Goal: Task Accomplishment & Management: Manage account settings

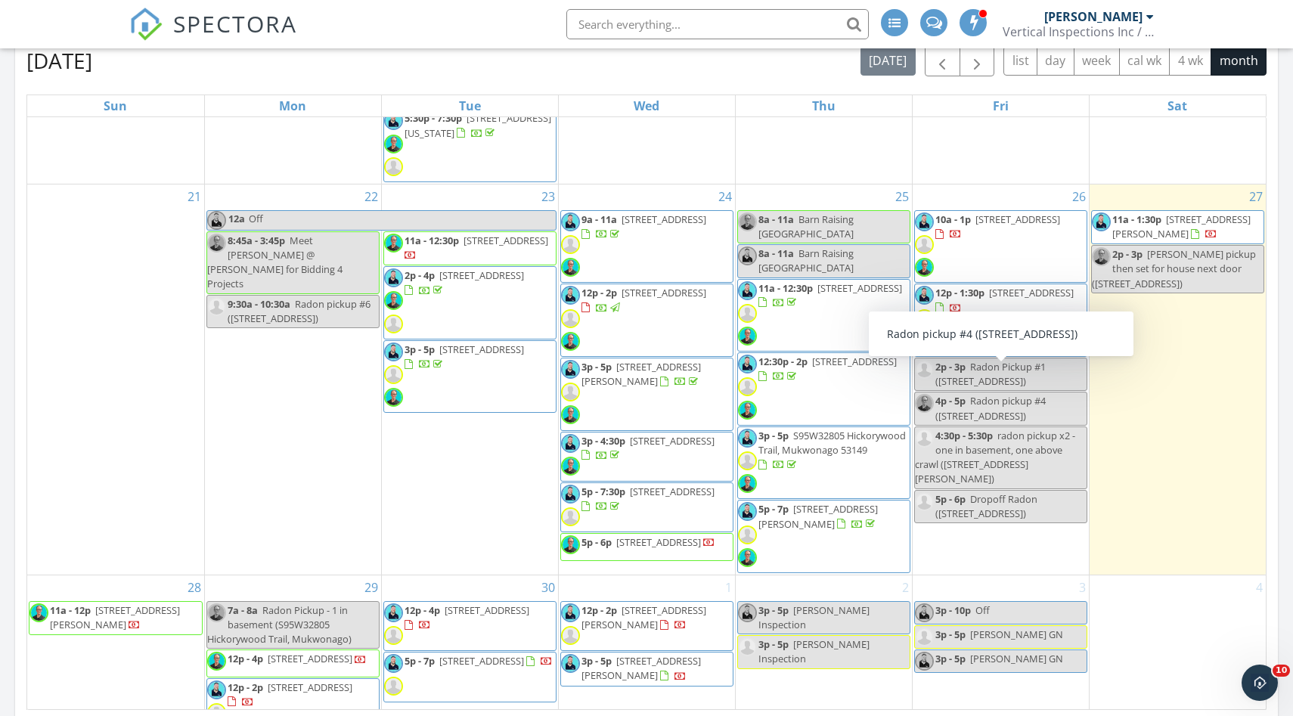
scroll to position [1015, 0]
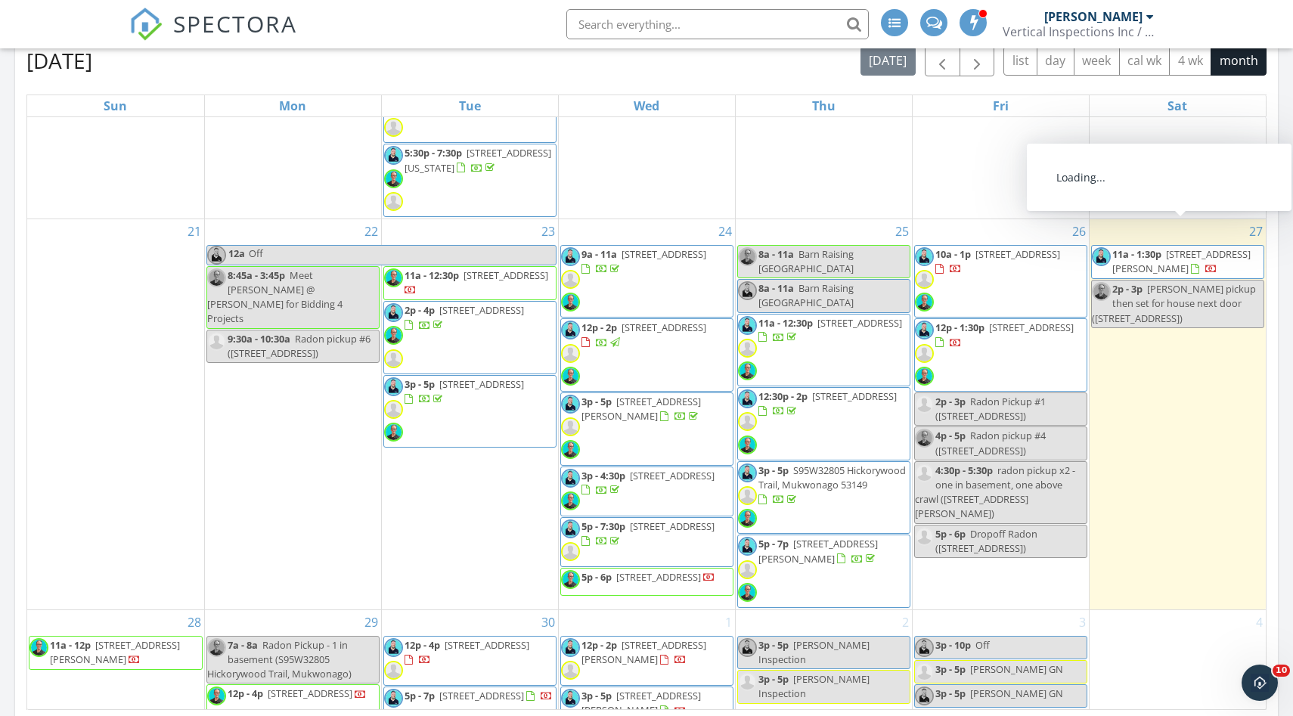
click at [1133, 247] on span "11a - 1:30p" at bounding box center [1136, 254] width 49 height 14
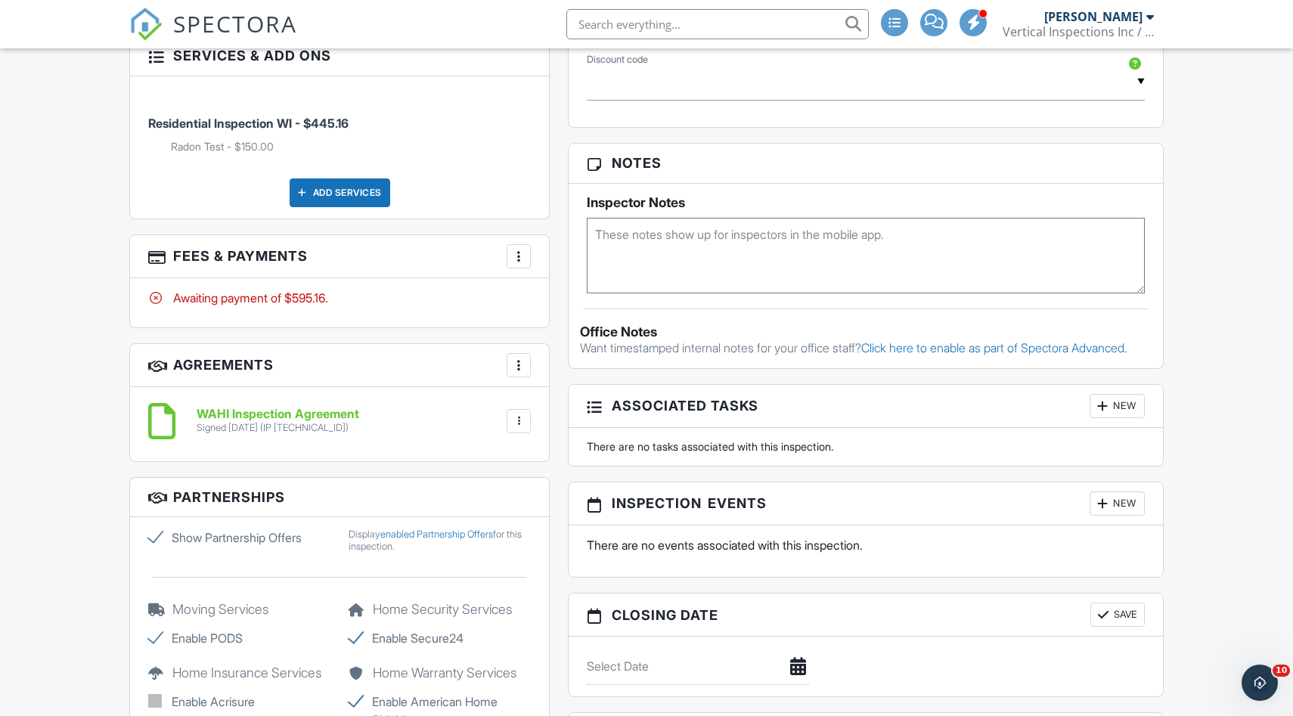
scroll to position [922, 0]
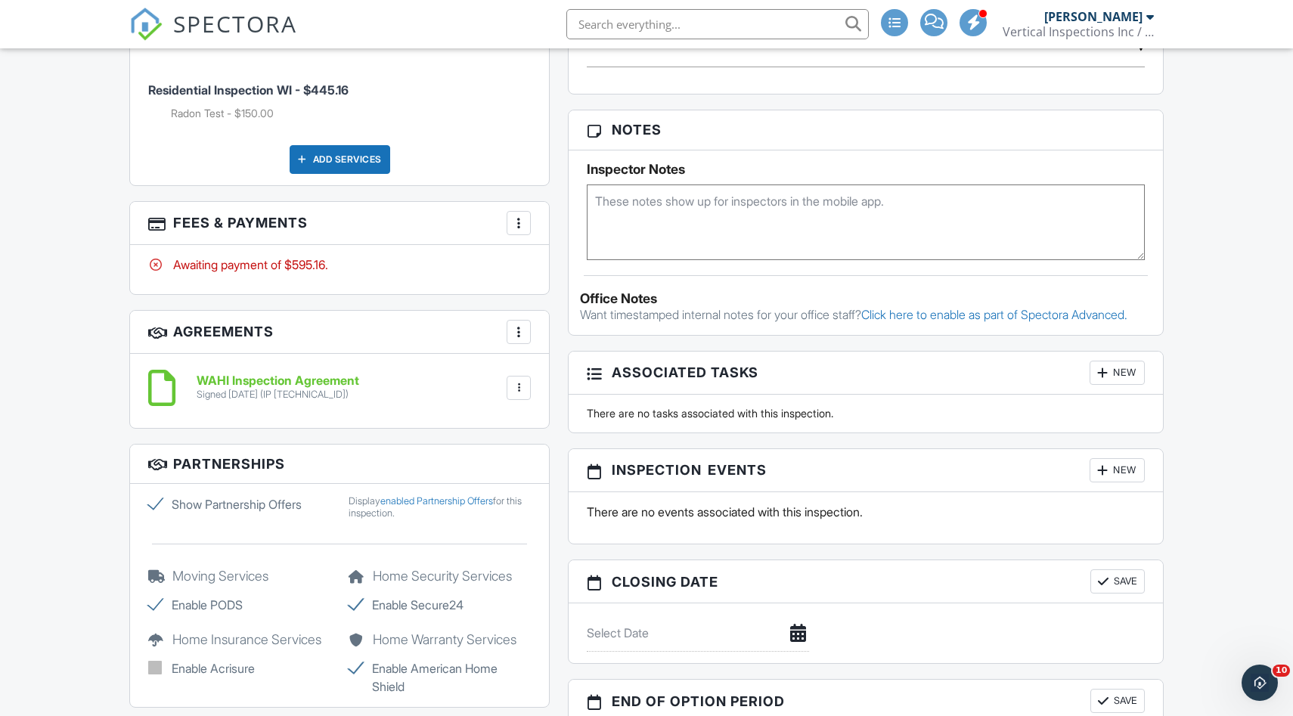
click at [1122, 482] on div "New" at bounding box center [1117, 470] width 55 height 24
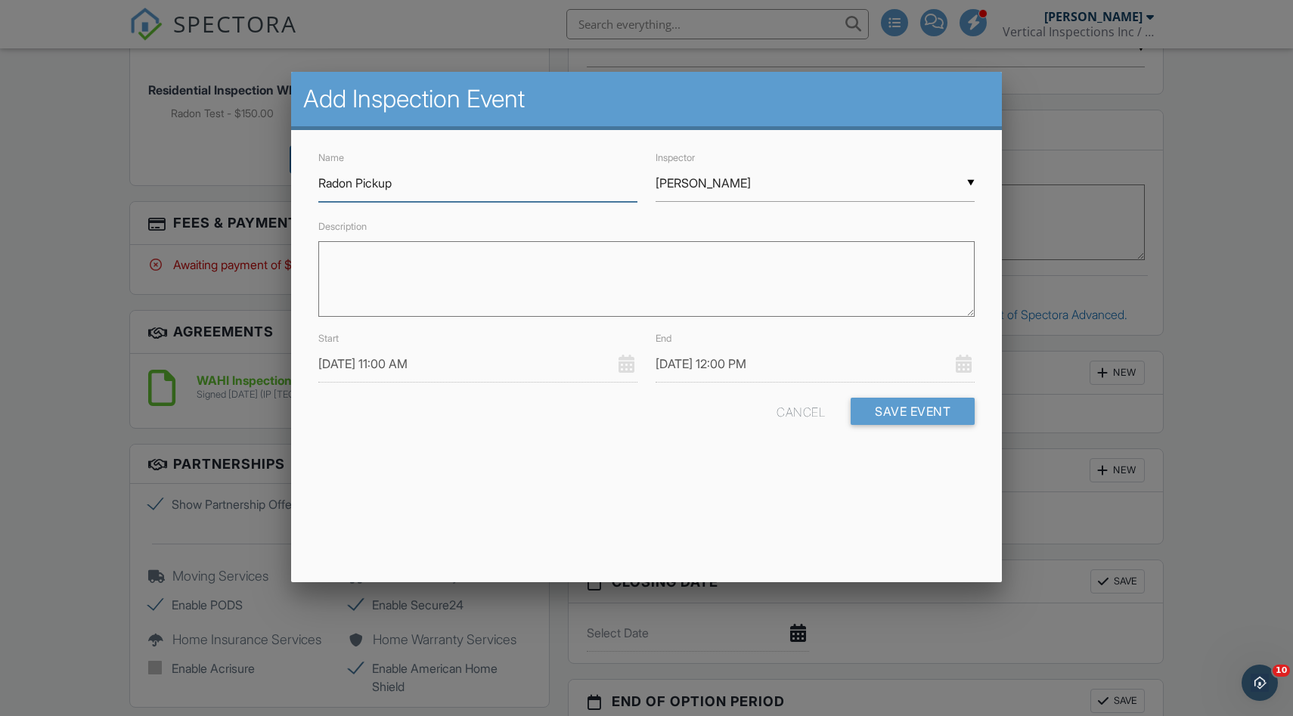
type input "Radon Pickup"
click at [466, 368] on input "09/27/2025 11:00 AM" at bounding box center [477, 364] width 319 height 37
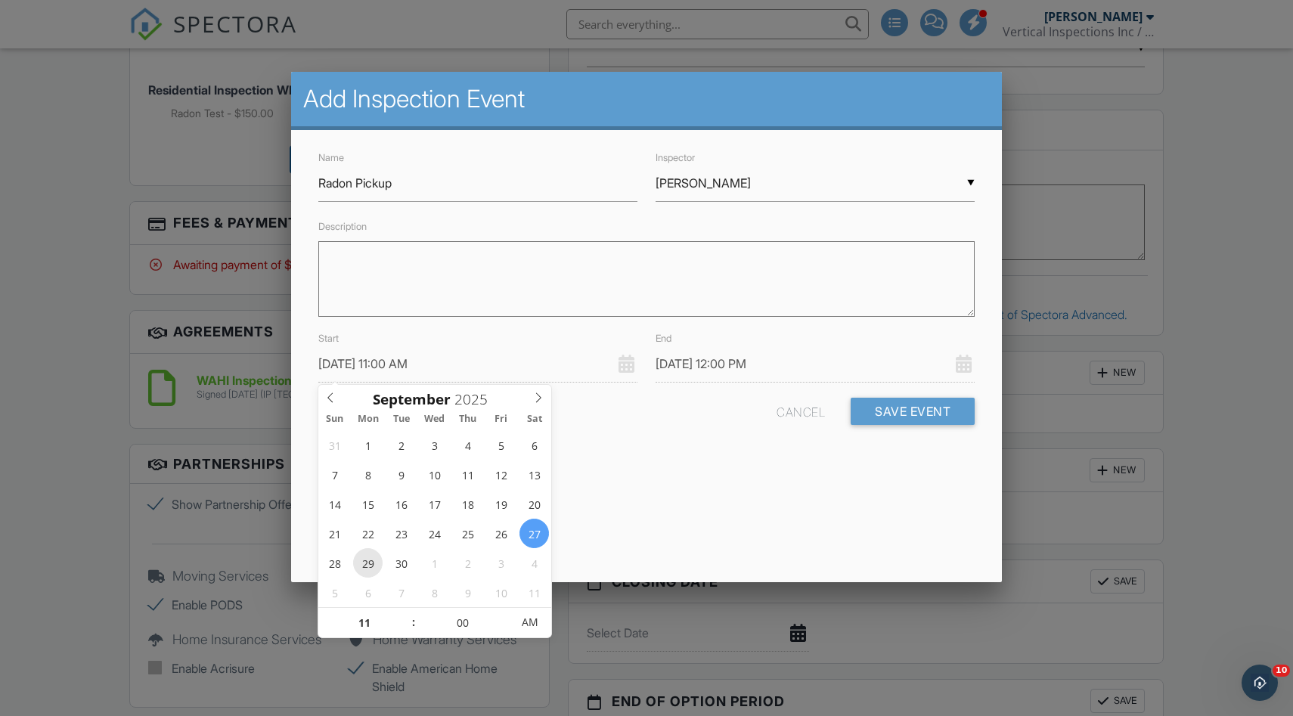
type input "09/29/2025 11:00 AM"
type input "09/29/2025 12:00 PM"
type input "09/29/2025 11:05 AM"
type input "05"
click at [507, 611] on span at bounding box center [503, 615] width 11 height 15
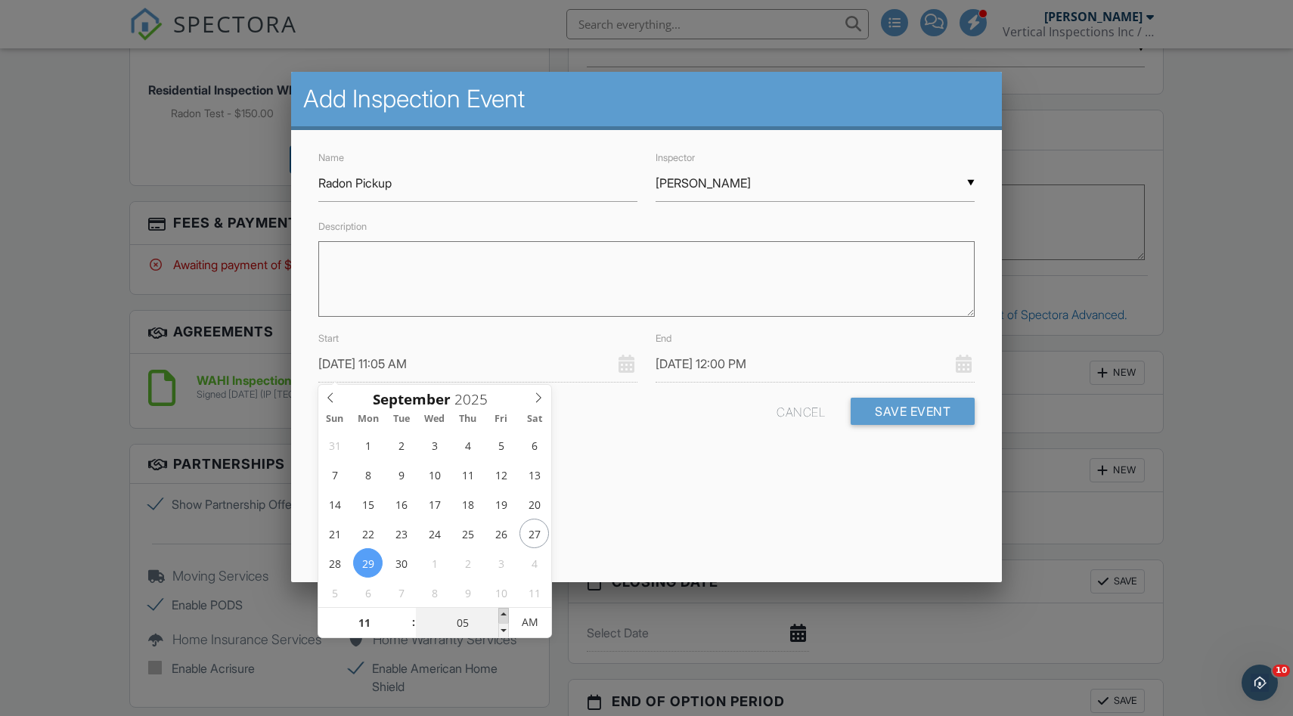
type input "09/29/2025 11:10 AM"
type input "10"
click at [507, 611] on span at bounding box center [503, 615] width 11 height 15
type input "09/29/2025 11:15 AM"
type input "15"
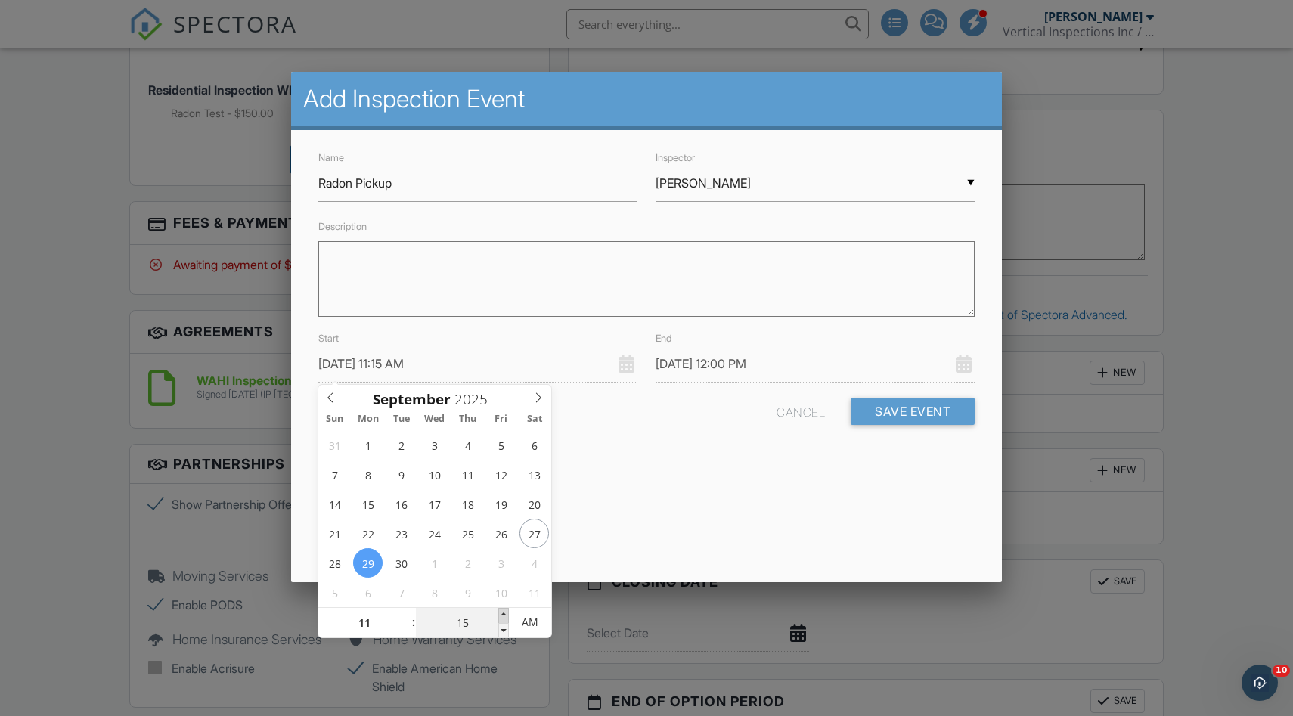
click at [507, 611] on span at bounding box center [503, 615] width 11 height 15
type input "09/29/2025 11:20 AM"
type input "20"
click at [507, 611] on span at bounding box center [503, 615] width 11 height 15
type input "09/29/2025 11:25 AM"
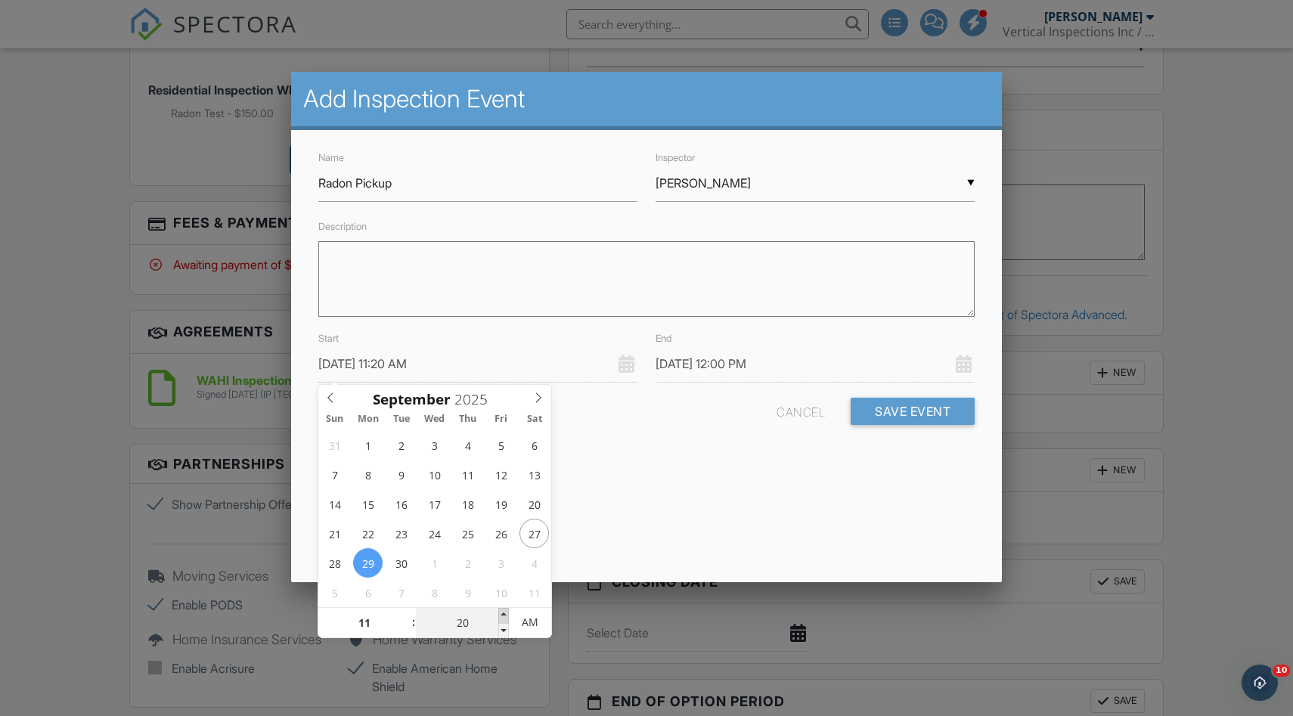
type input "25"
click at [507, 611] on span at bounding box center [503, 615] width 11 height 15
type input "09/29/2025 12:25 PM"
type input "09/29/2025 11:30 AM"
type input "30"
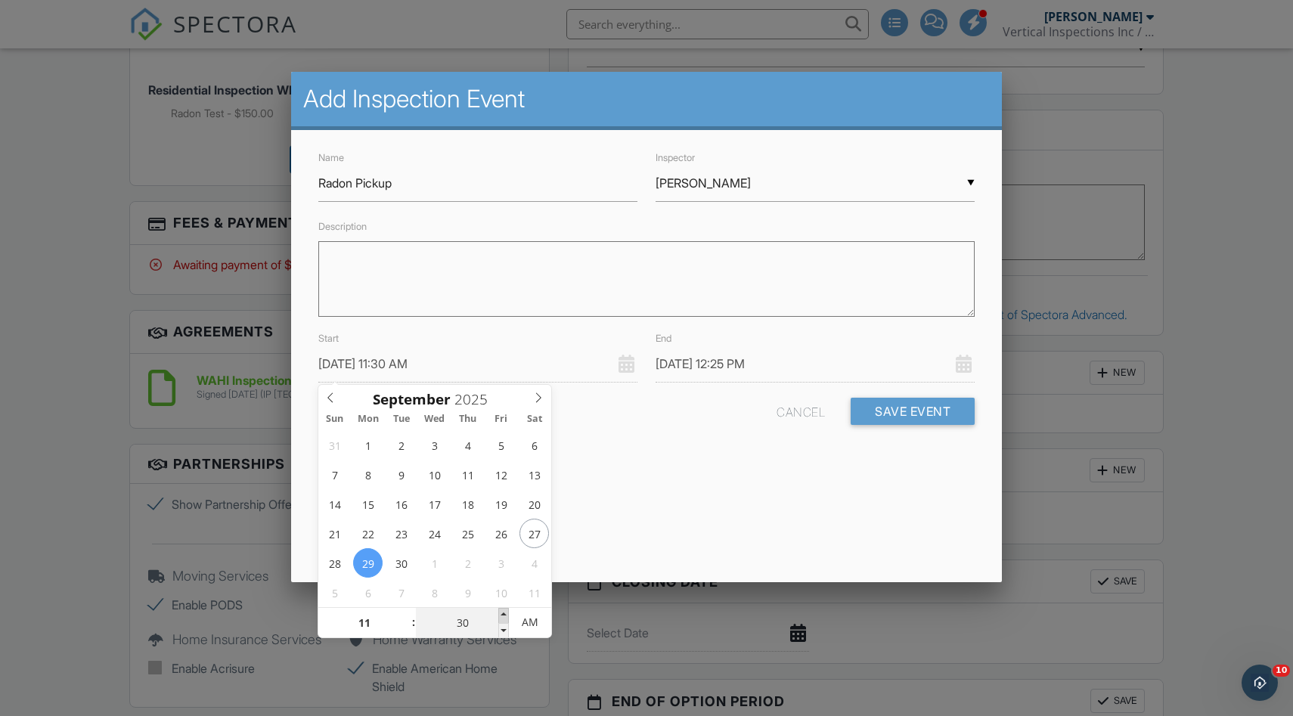
click at [507, 611] on span at bounding box center [503, 615] width 11 height 15
type input "09/29/2025 12:30 PM"
click at [618, 539] on div "Add Inspection Event Name Radon Pickup Inspector ▼ Josh Johnson Josh Johnson Ch…" at bounding box center [646, 327] width 711 height 510
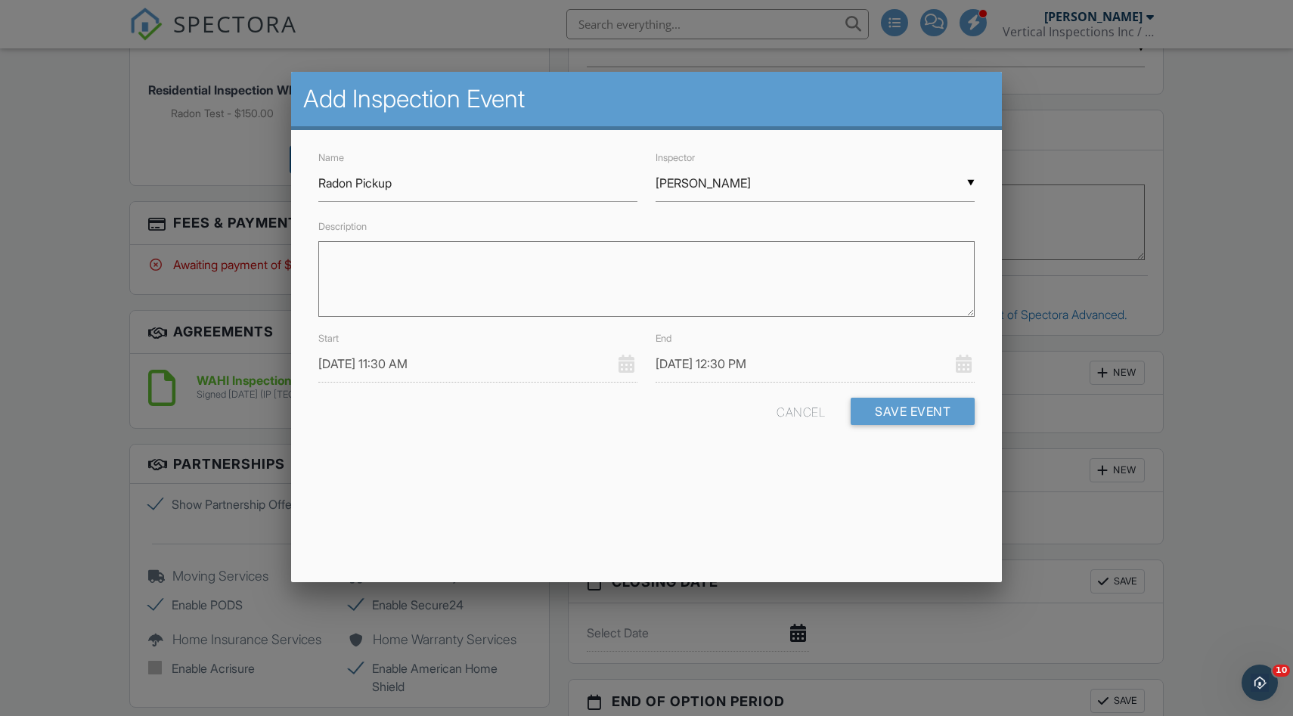
click at [671, 185] on input "[PERSON_NAME]" at bounding box center [815, 183] width 319 height 37
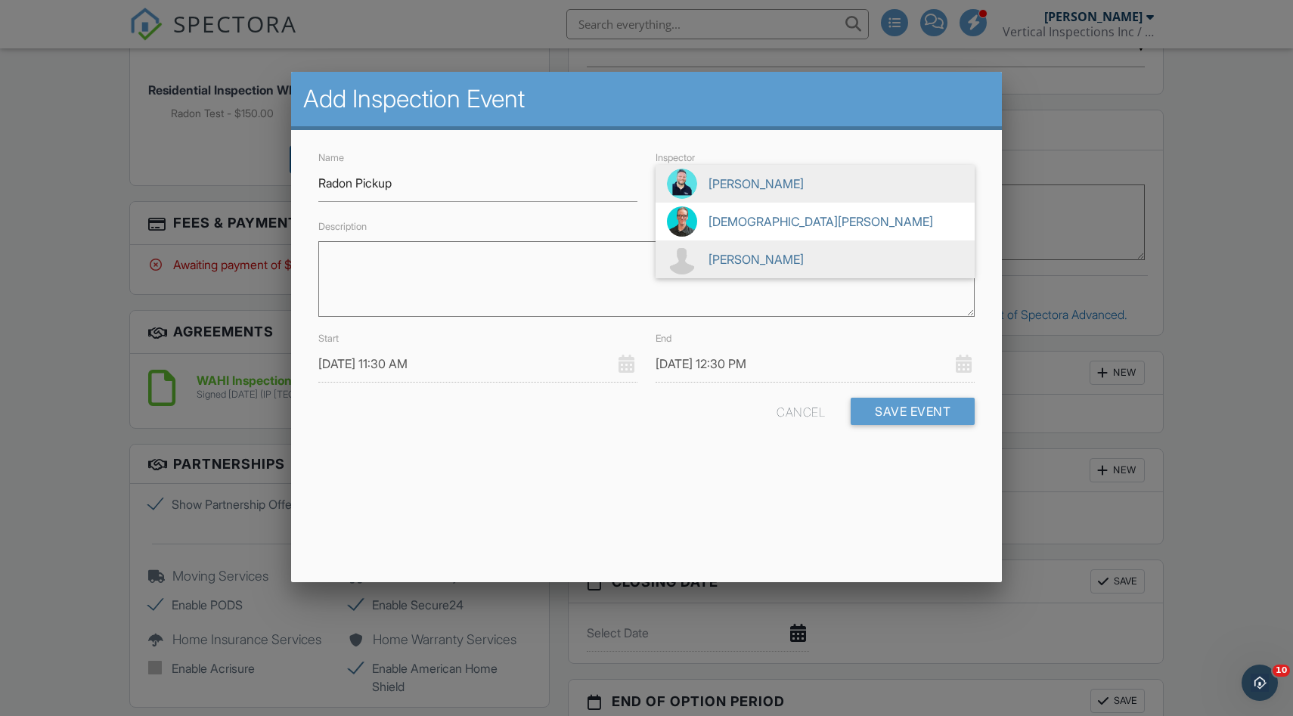
click at [723, 269] on span "[PERSON_NAME]" at bounding box center [815, 259] width 319 height 38
type input "[PERSON_NAME]"
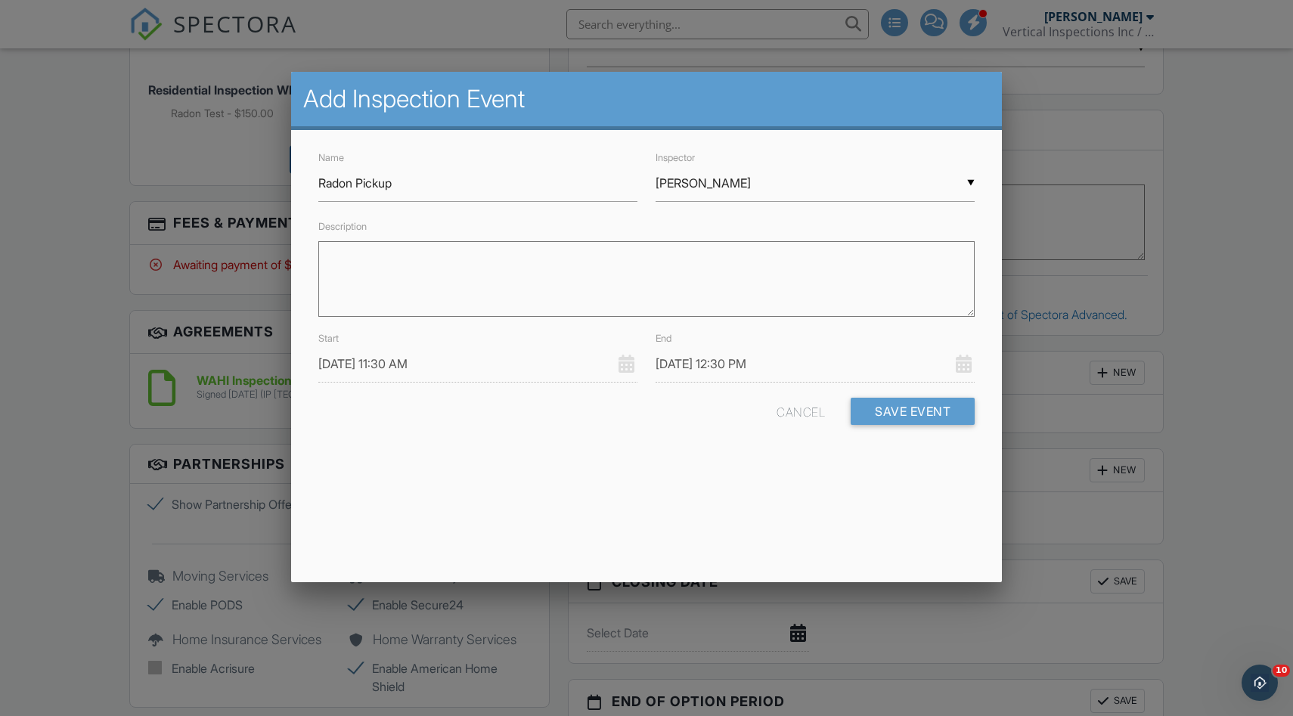
click at [504, 360] on input "09/29/2025 11:30 AM" at bounding box center [477, 364] width 319 height 37
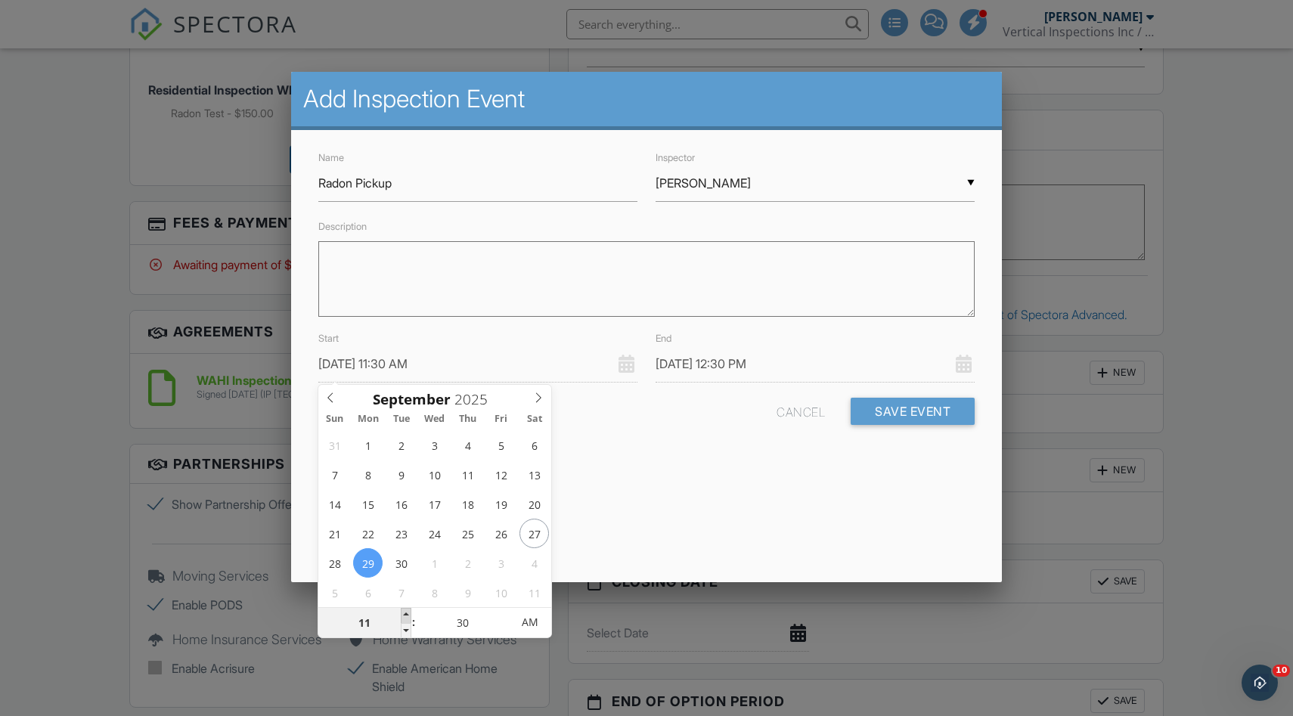
type input "09/29/2025 12:30 PM"
type input "12"
click at [405, 615] on span at bounding box center [406, 615] width 11 height 15
type input "09/29/2025 1:30 PM"
type input "01"
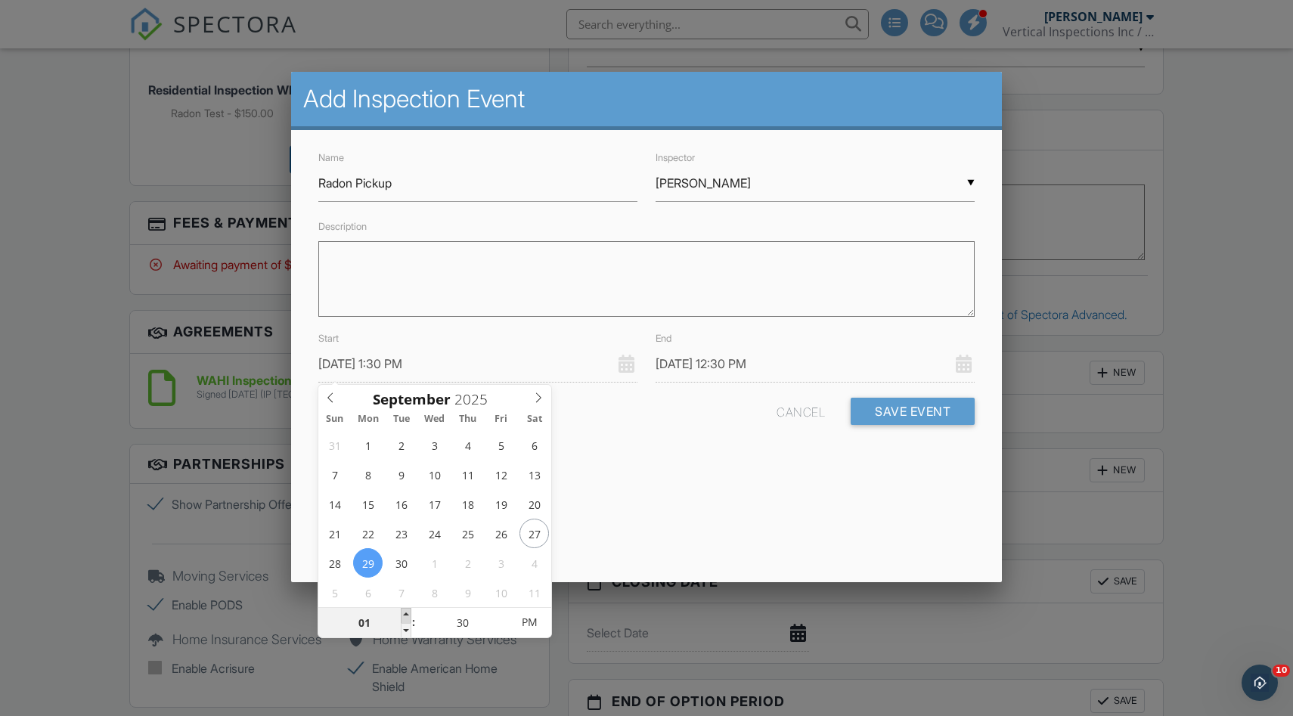
click at [405, 615] on span at bounding box center [406, 615] width 11 height 15
type input "09/29/2025 2:30 PM"
type input "02"
click at [405, 615] on span at bounding box center [406, 615] width 11 height 15
type input "09/29/2025 3:30 PM"
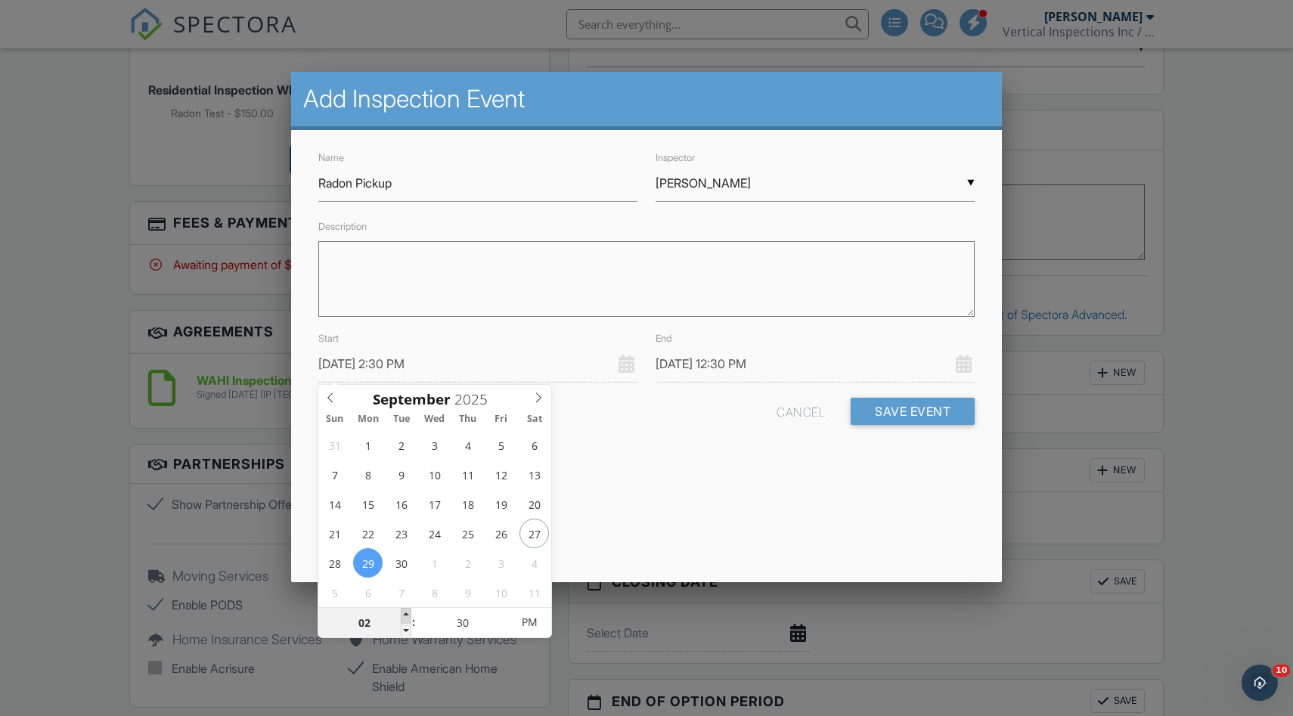
type input "03"
click at [405, 615] on span at bounding box center [406, 615] width 11 height 15
type input "09/29/2025 4:30 PM"
type input "04"
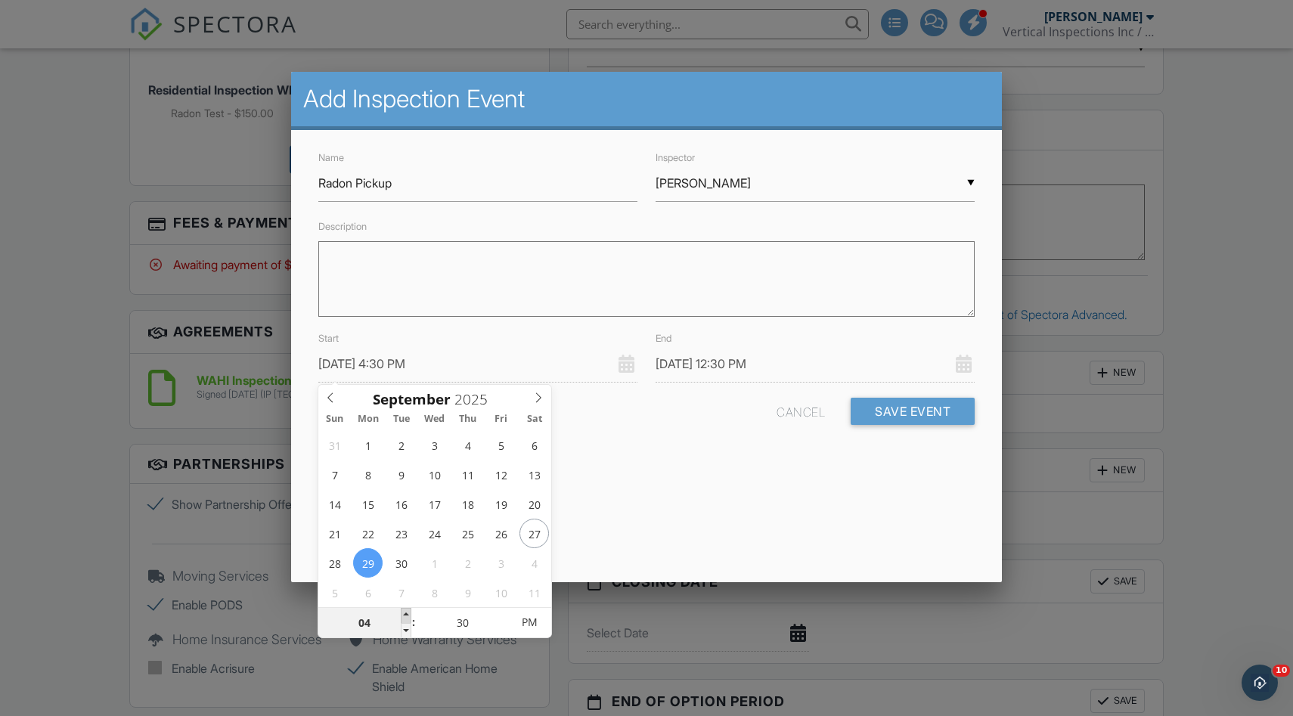
type input "09/29/2025 5:30 PM"
click at [674, 500] on div "Add Inspection Event Name Radon Pickup Inspector ▼ Tony Valenti Josh Johnson Ch…" at bounding box center [646, 327] width 711 height 510
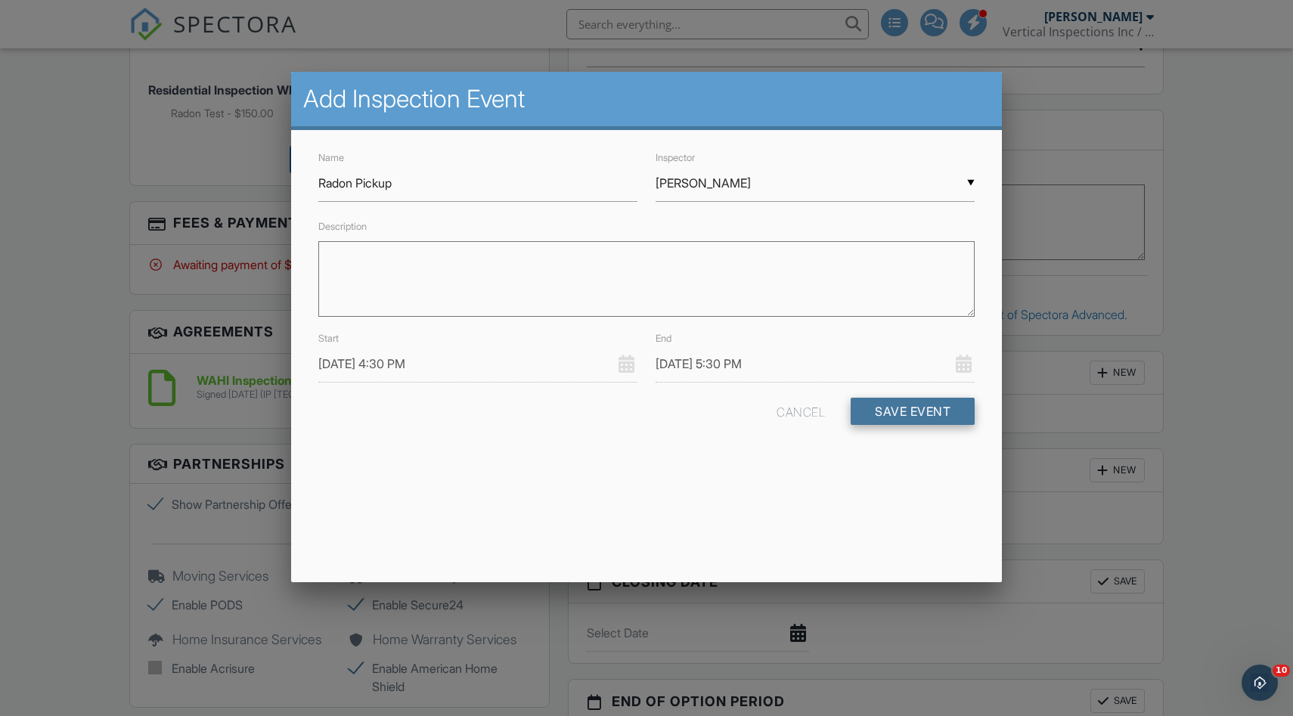
click at [912, 422] on button "Save Event" at bounding box center [913, 411] width 124 height 27
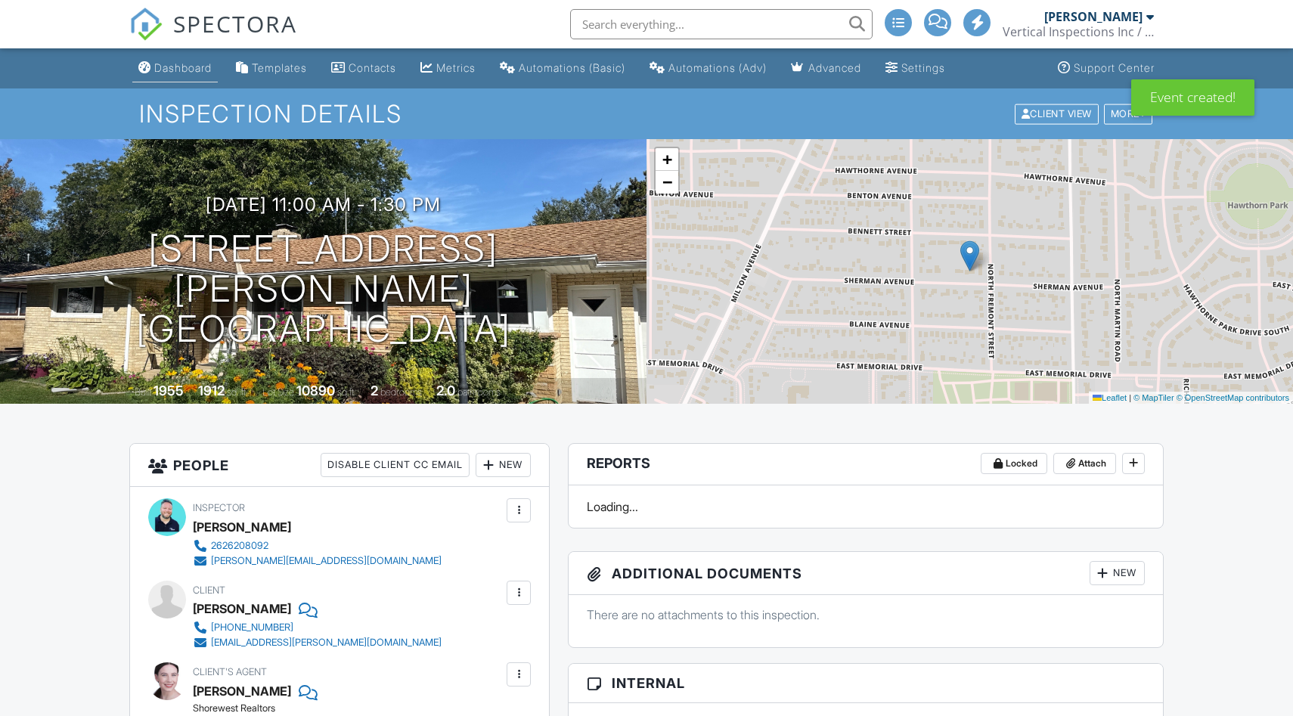
click at [169, 57] on link "Dashboard" at bounding box center [174, 68] width 85 height 28
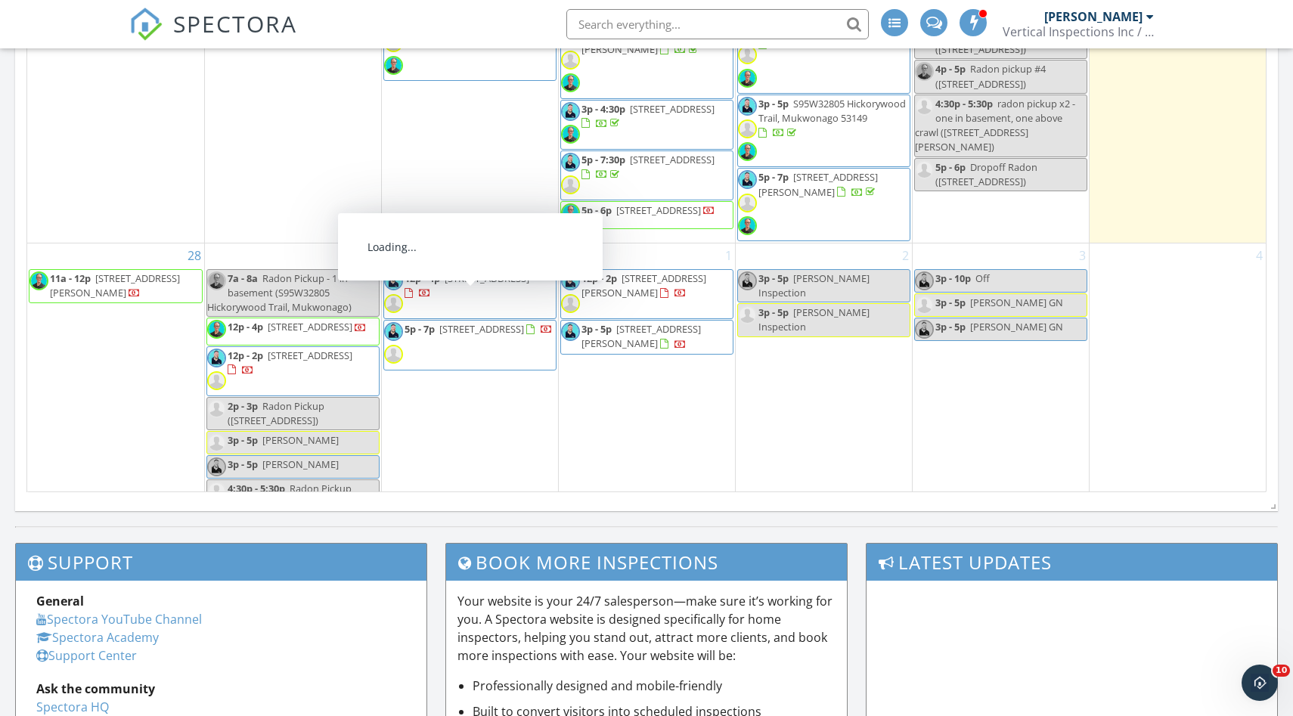
scroll to position [902, 0]
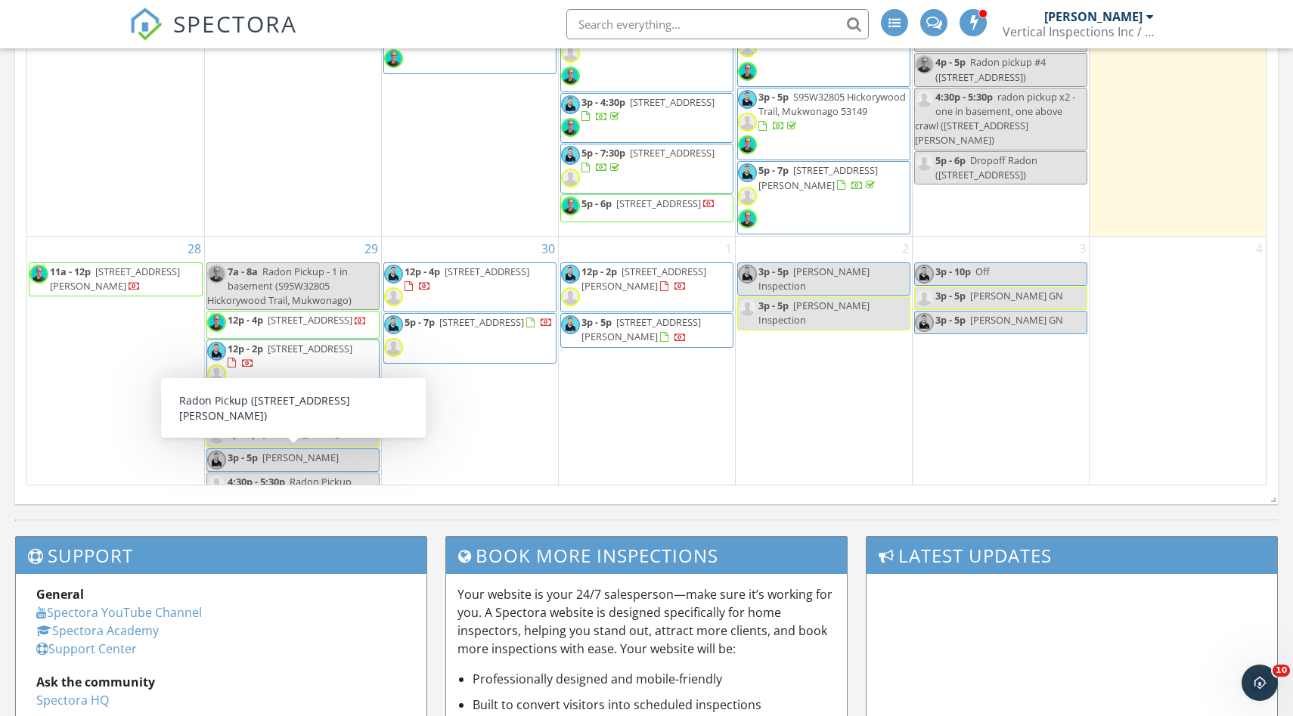
click at [277, 475] on span "4:30p - 5:30p" at bounding box center [256, 482] width 57 height 14
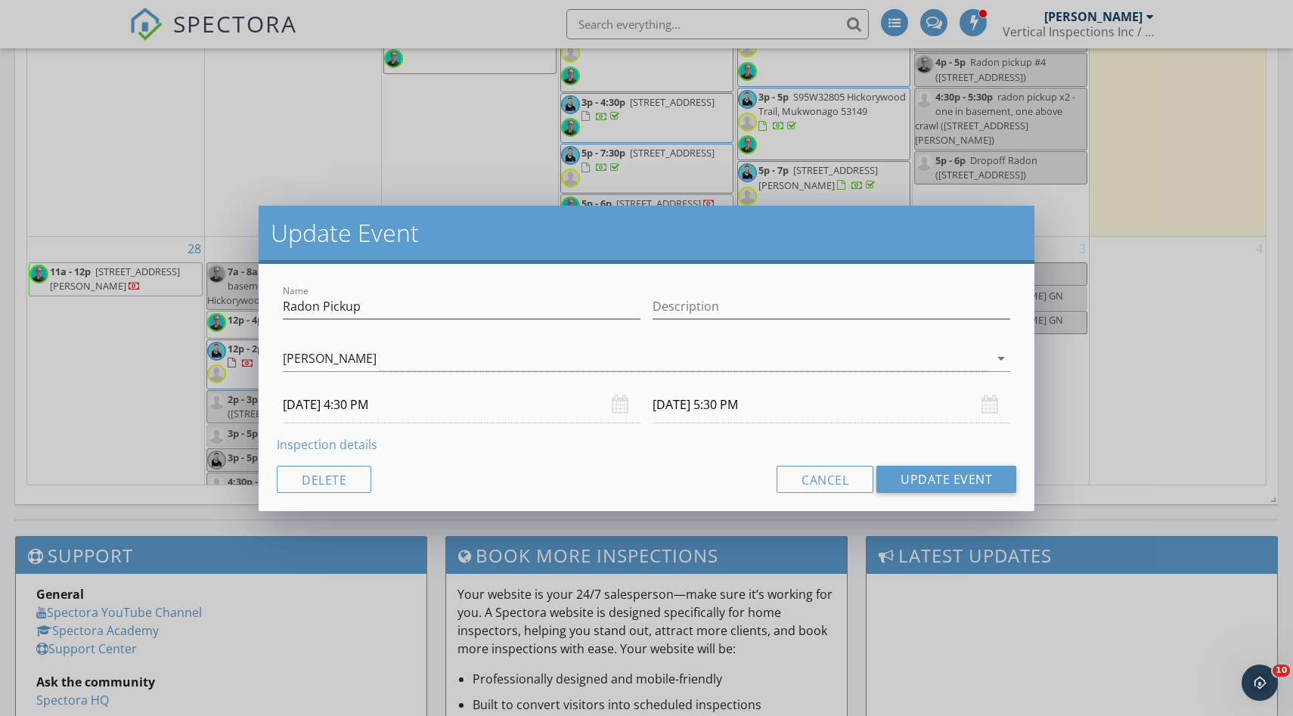
click at [383, 401] on input "09/29/2025 4:30 PM" at bounding box center [462, 404] width 358 height 37
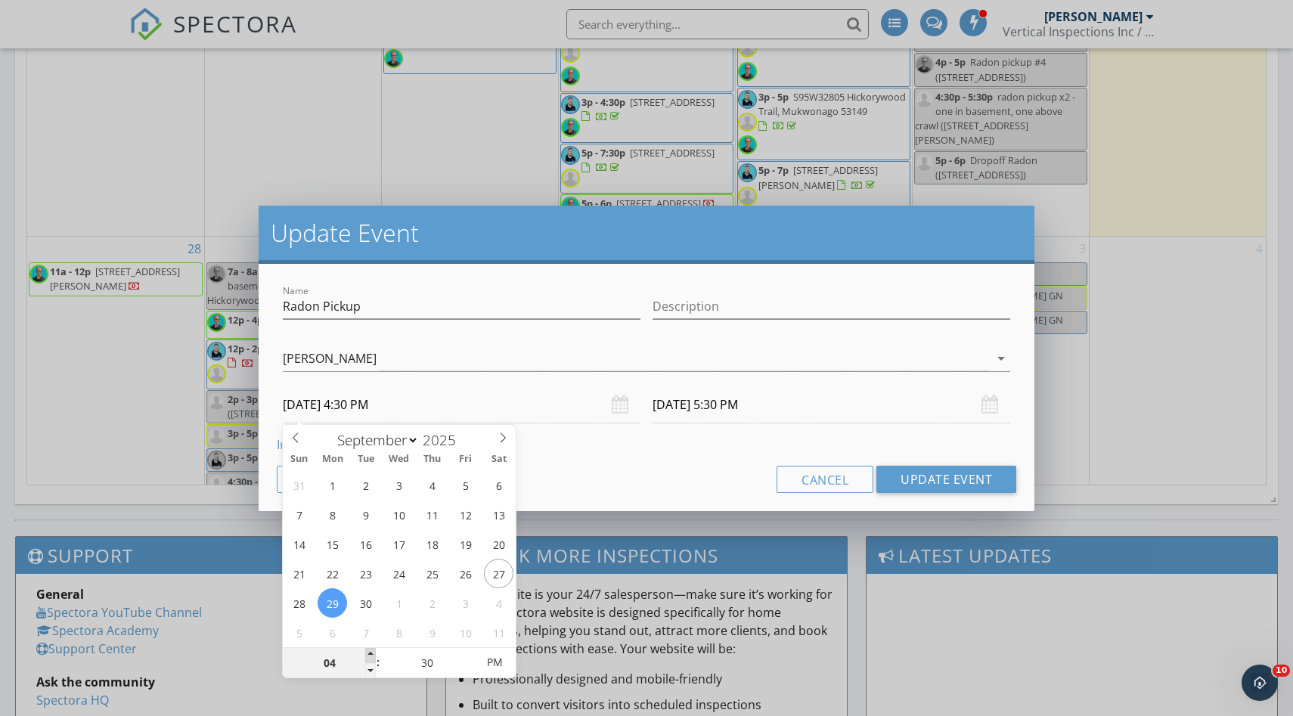
type input "05"
type input "09/29/2025 5:30 PM"
click at [373, 649] on span at bounding box center [370, 655] width 11 height 15
type input "09/29/2025 6:30 PM"
click at [683, 480] on div "Cancel Update Event" at bounding box center [646, 479] width 739 height 27
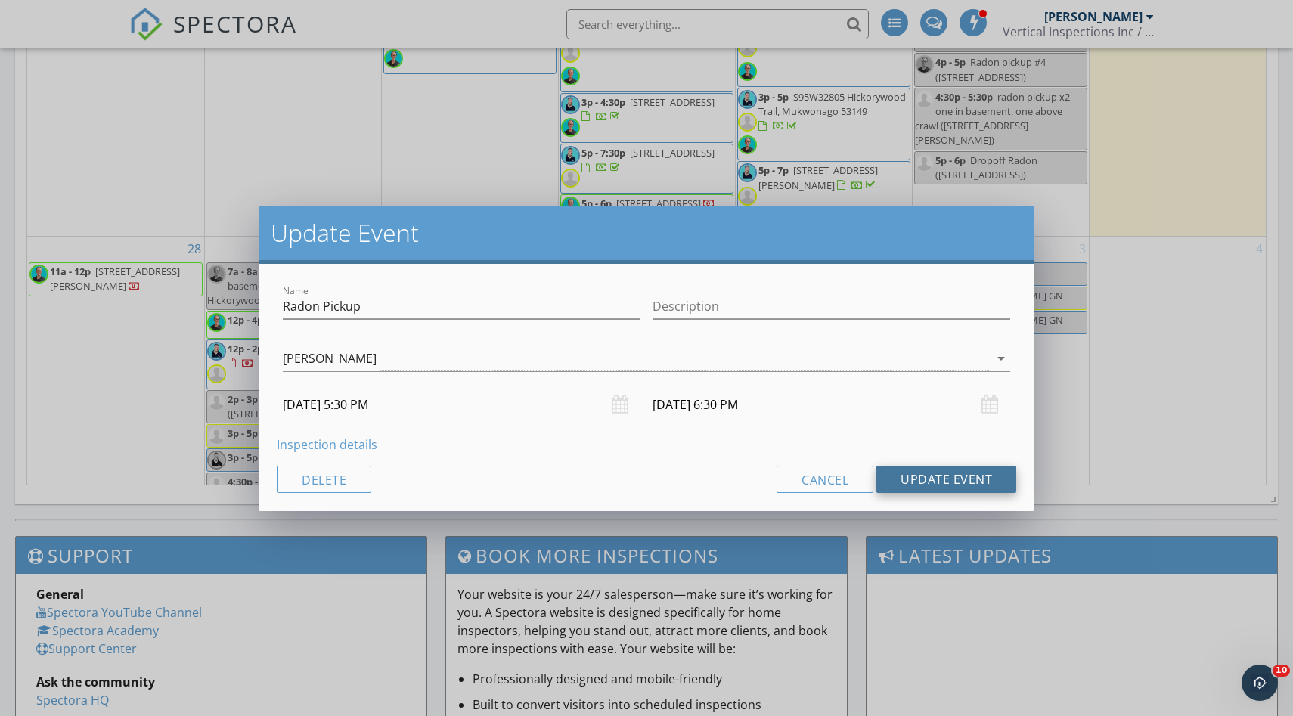
click at [918, 476] on button "Update Event" at bounding box center [946, 479] width 140 height 27
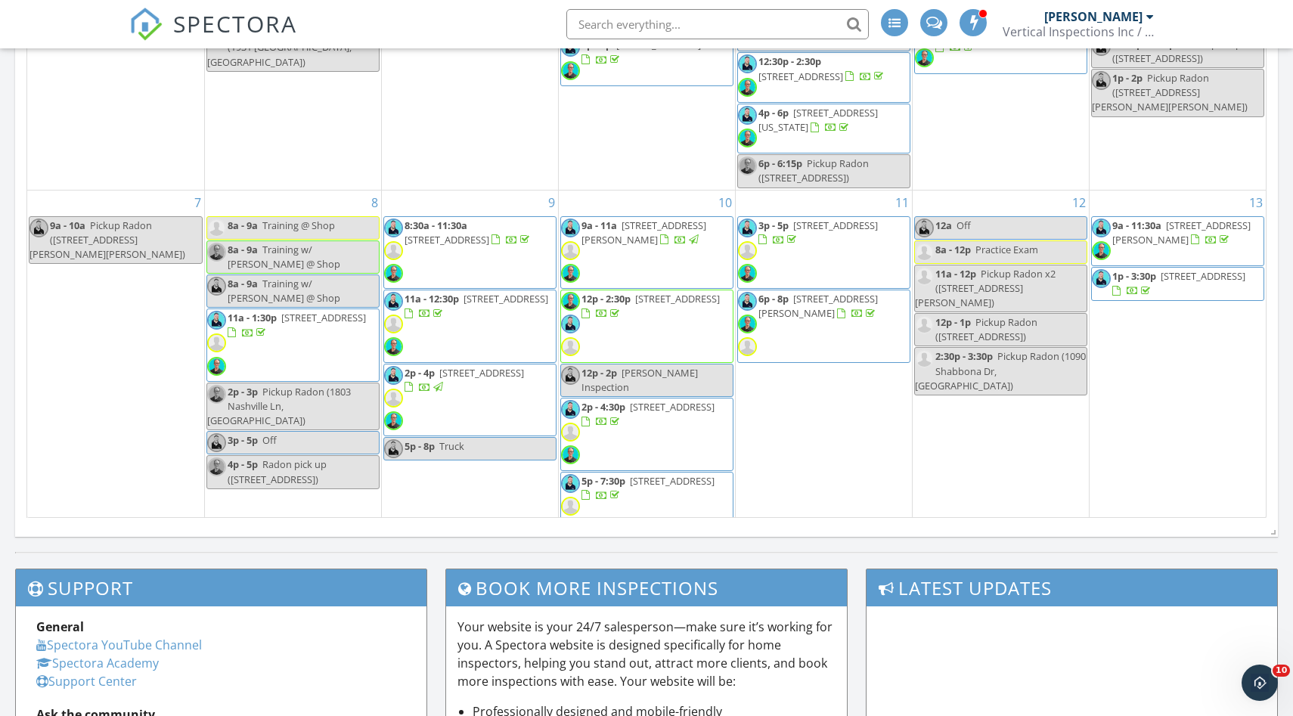
scroll to position [866, 0]
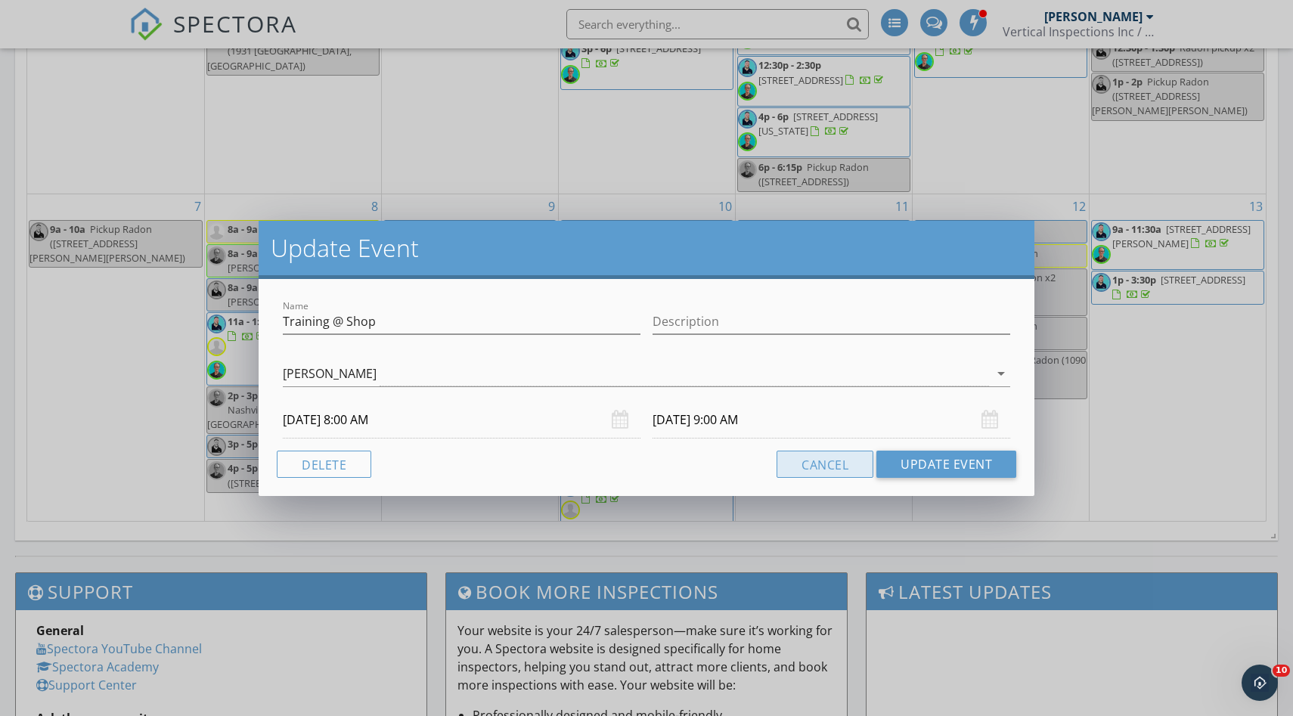
click at [817, 458] on button "Cancel" at bounding box center [825, 464] width 97 height 27
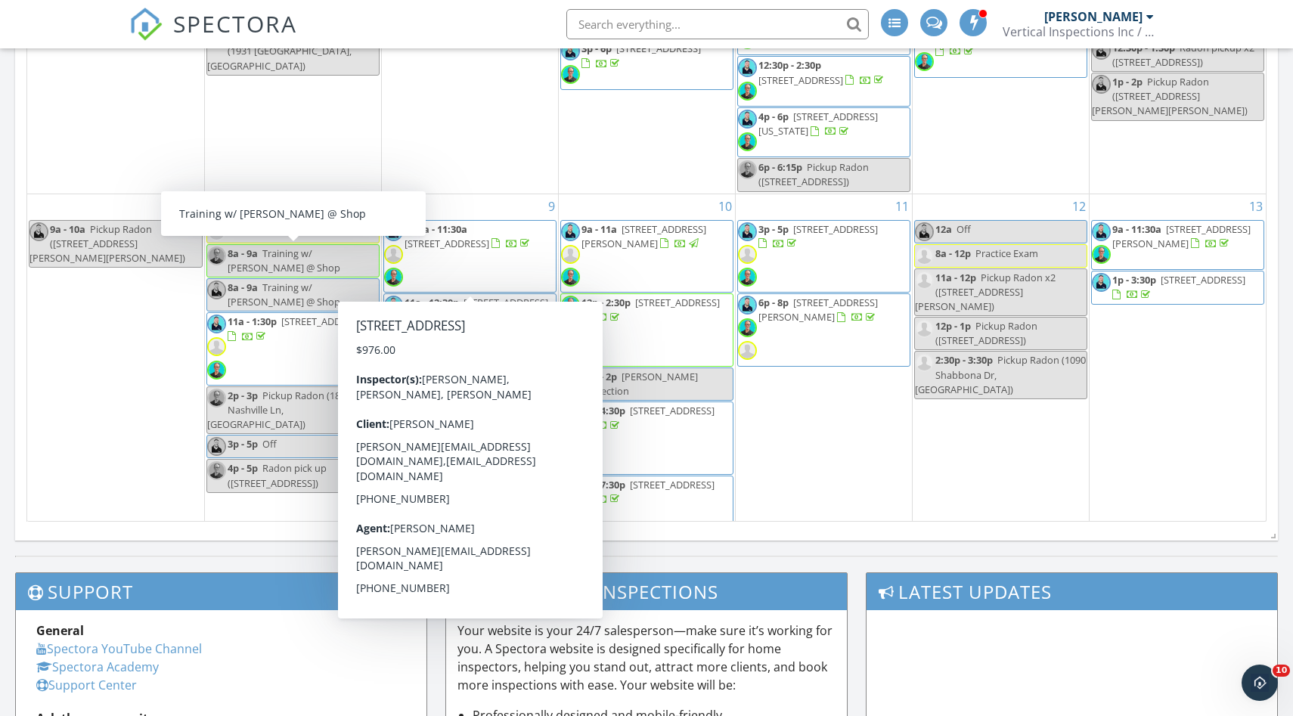
click at [322, 257] on span "Training w/ [PERSON_NAME] @ Shop" at bounding box center [284, 260] width 113 height 28
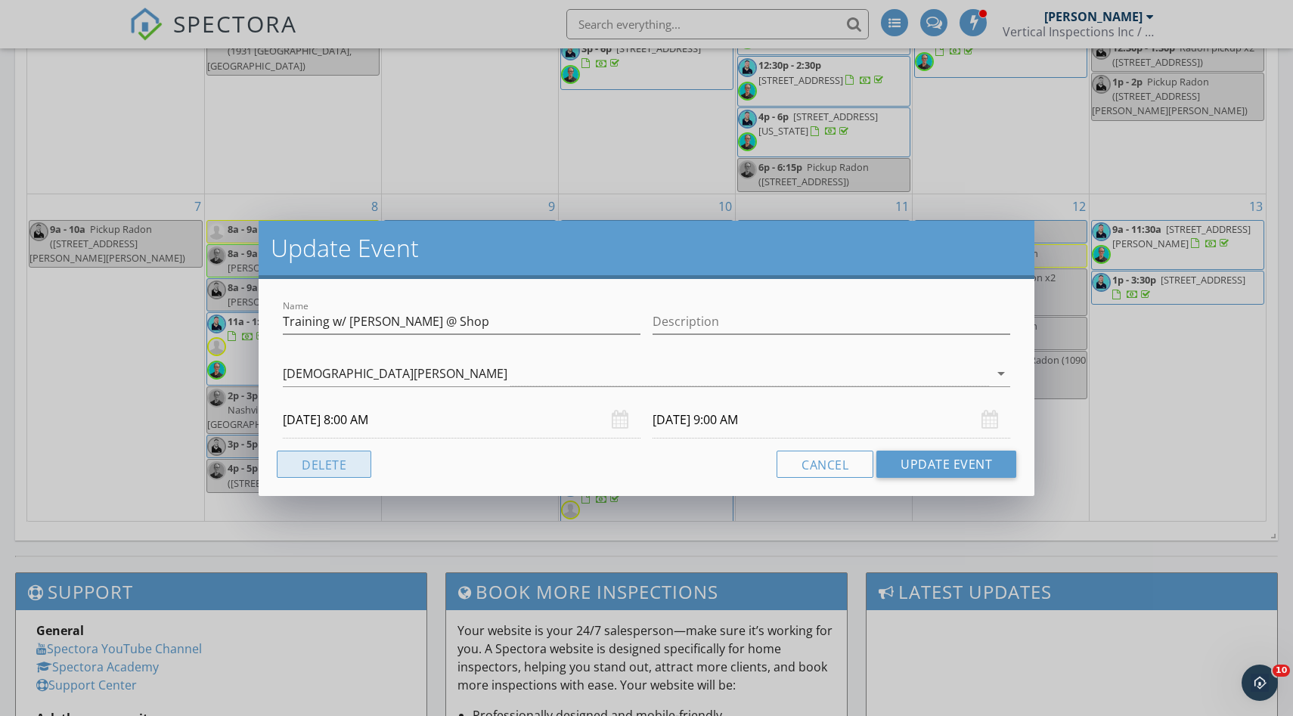
click at [342, 465] on button "Delete" at bounding box center [324, 464] width 95 height 27
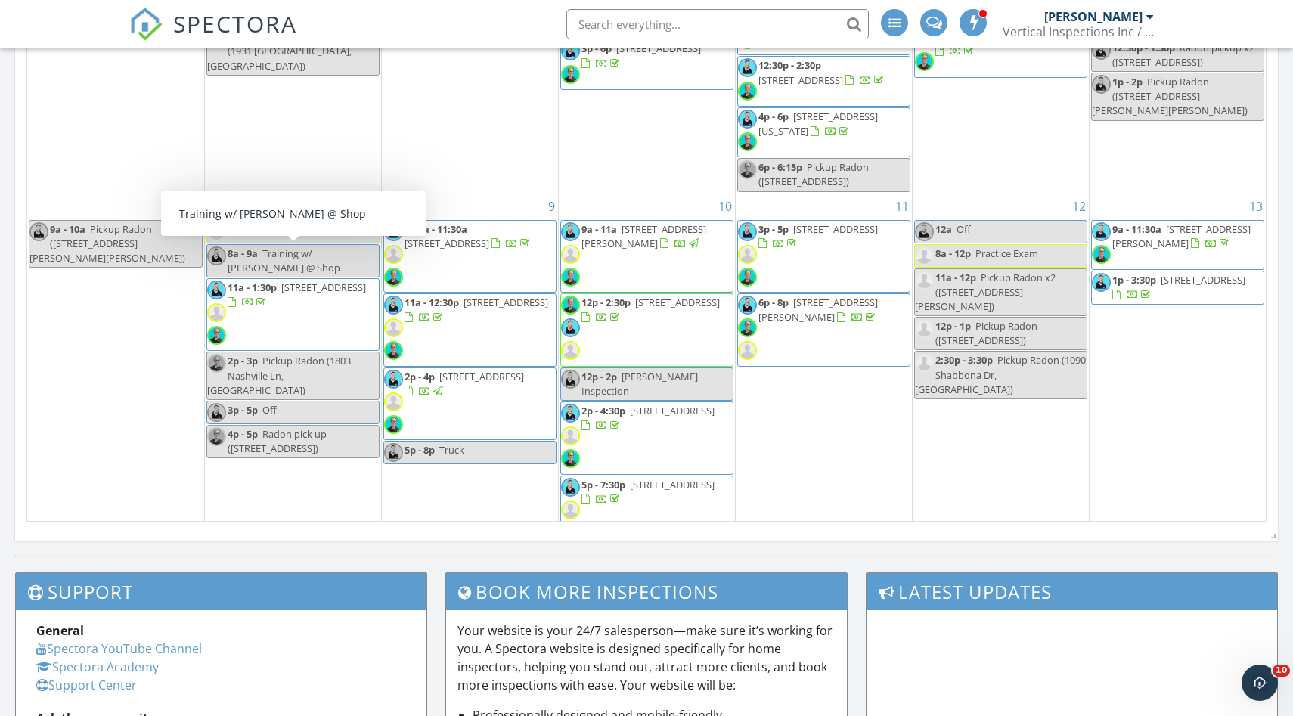
click at [312, 252] on span "Training w/ [PERSON_NAME] @ Shop" at bounding box center [284, 260] width 113 height 28
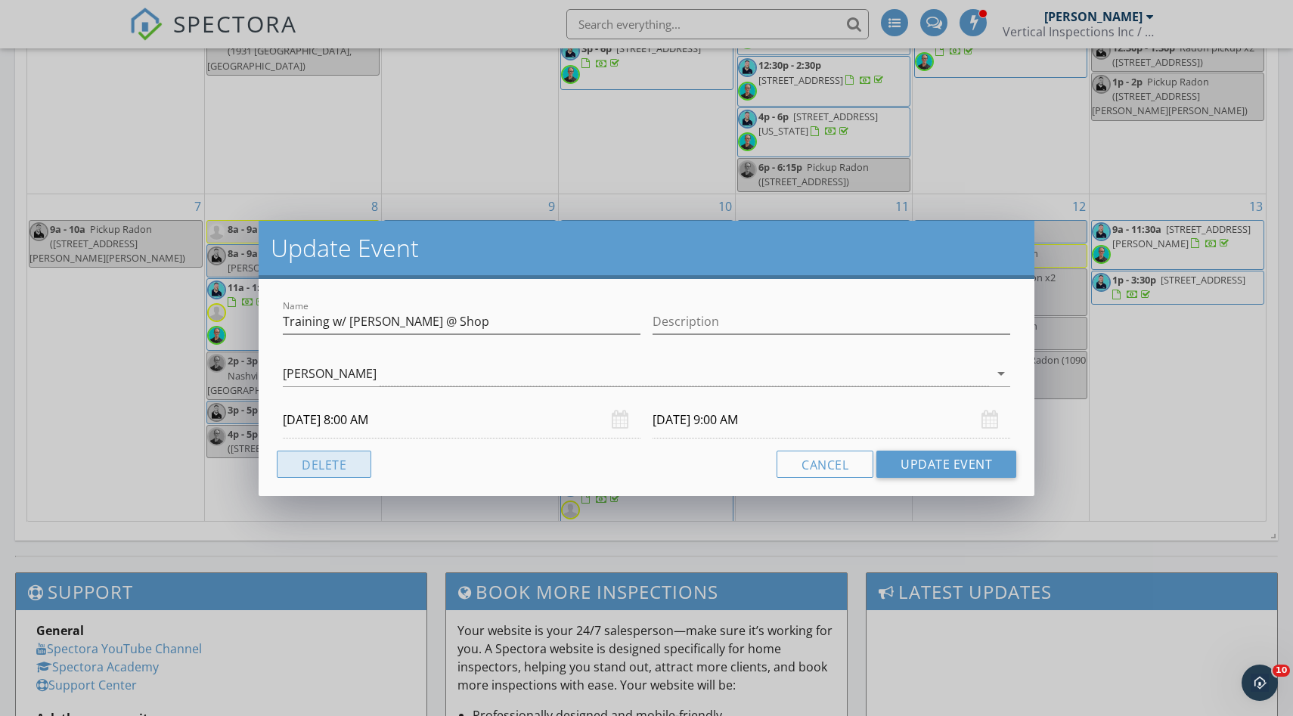
click at [343, 457] on button "Delete" at bounding box center [324, 464] width 95 height 27
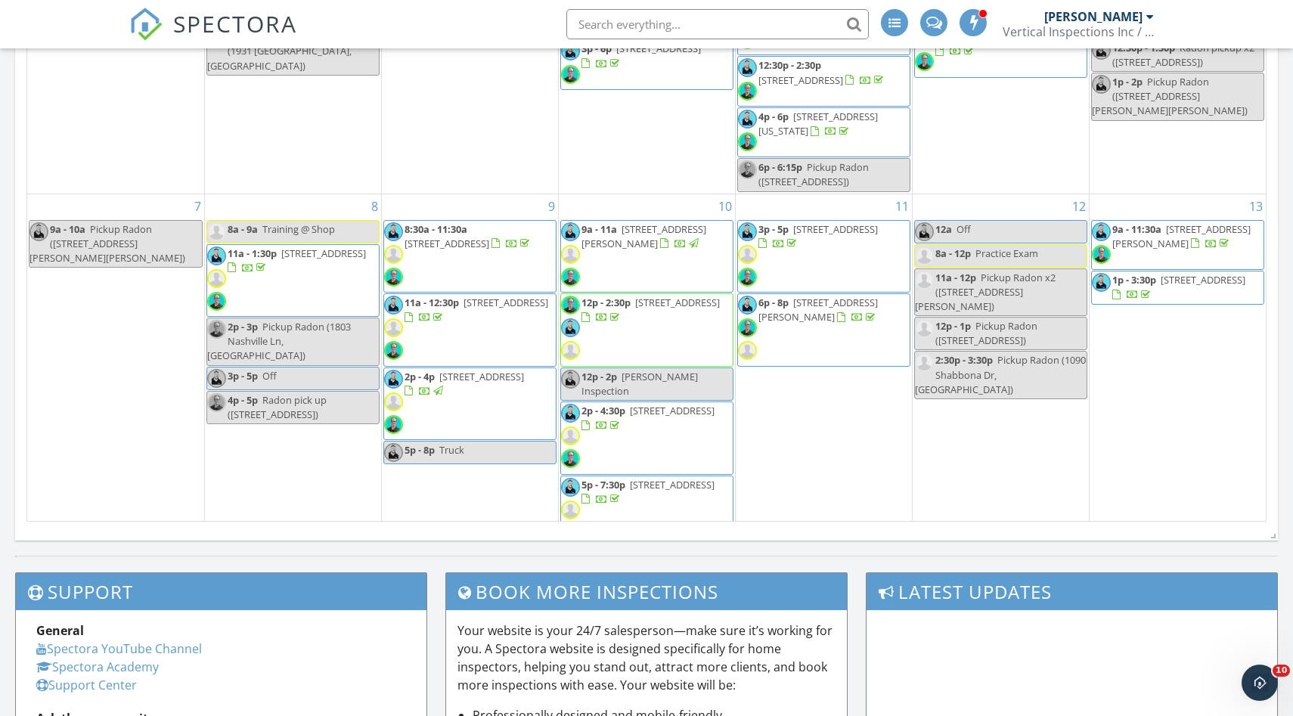
click at [330, 232] on span "Training @ Shop" at bounding box center [298, 229] width 73 height 14
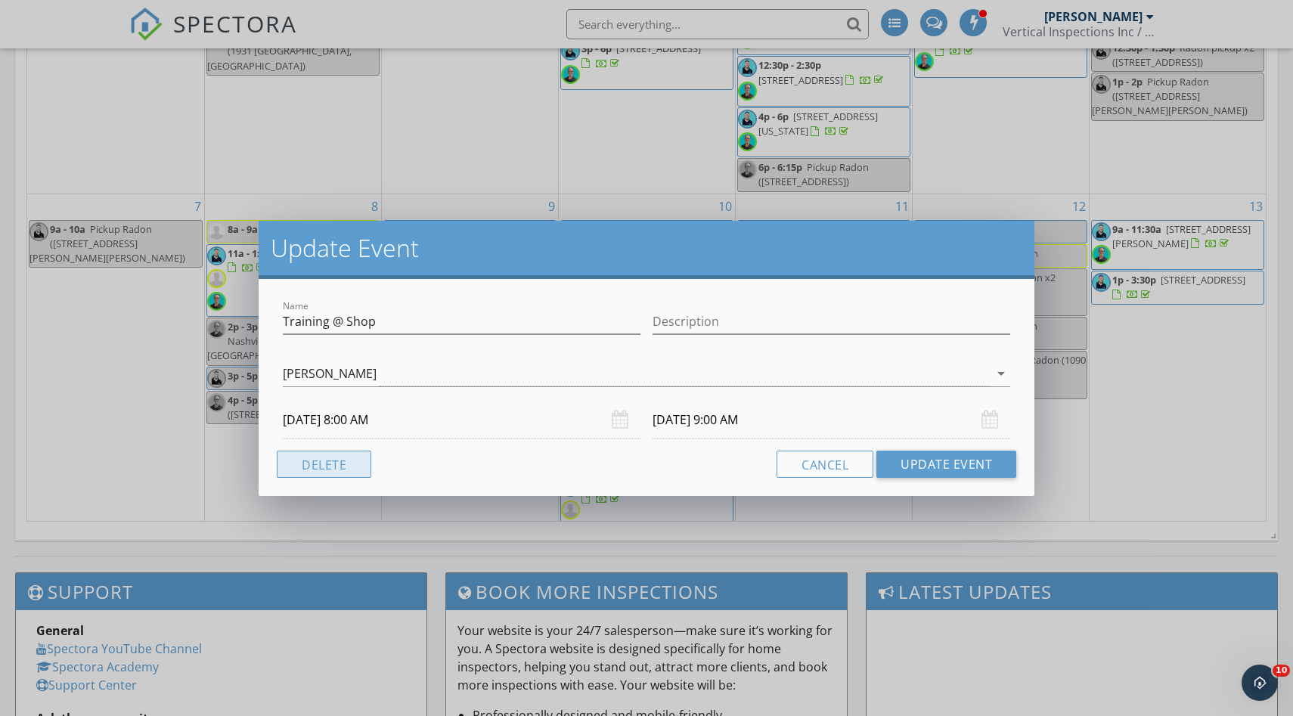
click at [328, 468] on button "Delete" at bounding box center [324, 464] width 95 height 27
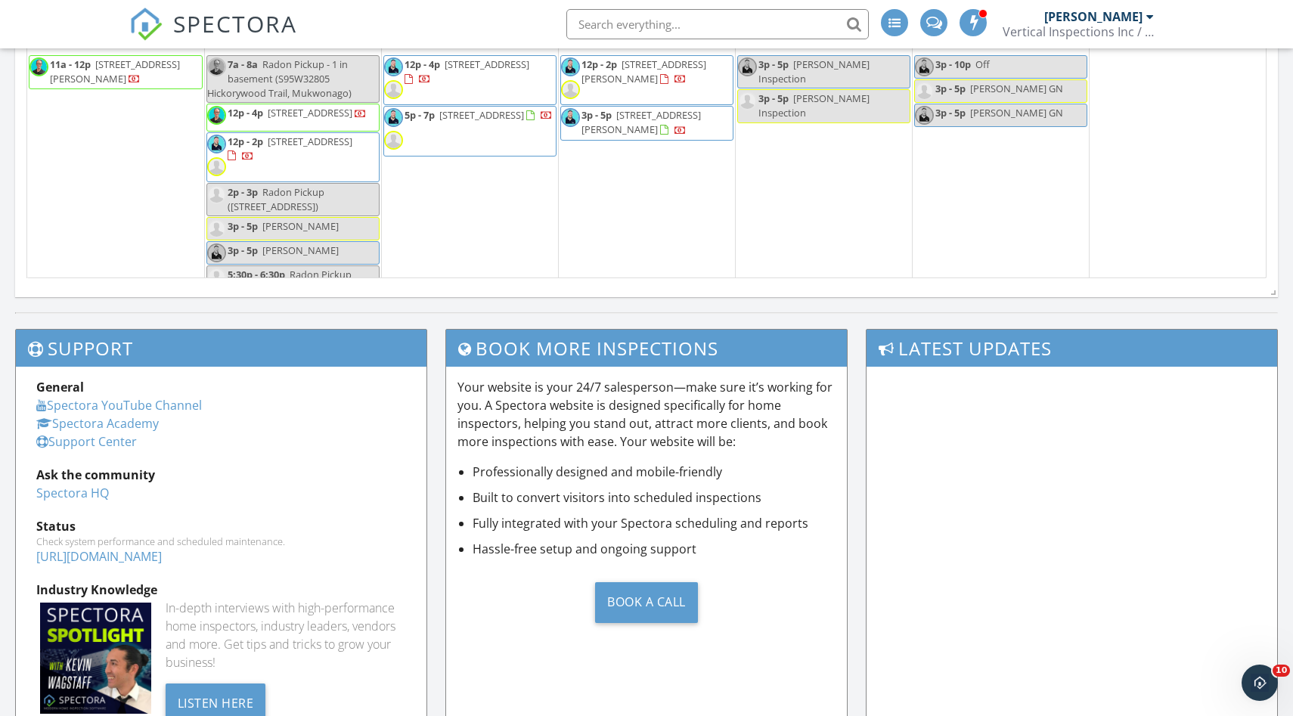
scroll to position [789, 0]
